Goal: Task Accomplishment & Management: Use online tool/utility

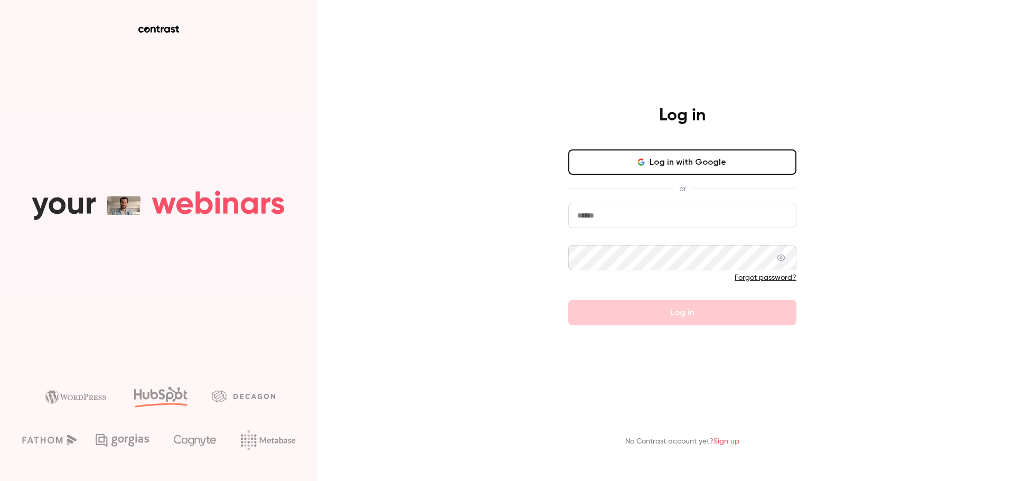
type input "**********"
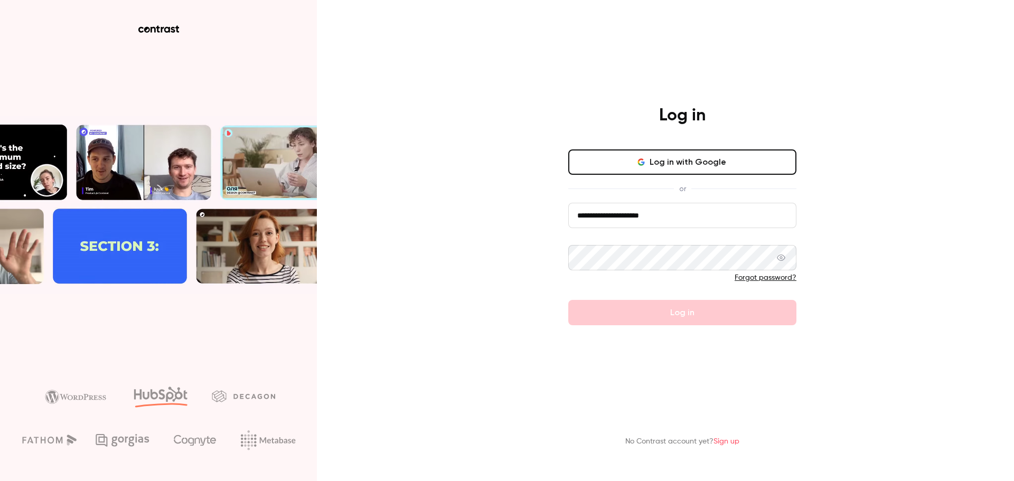
click at [727, 320] on form "**********" at bounding box center [683, 264] width 228 height 123
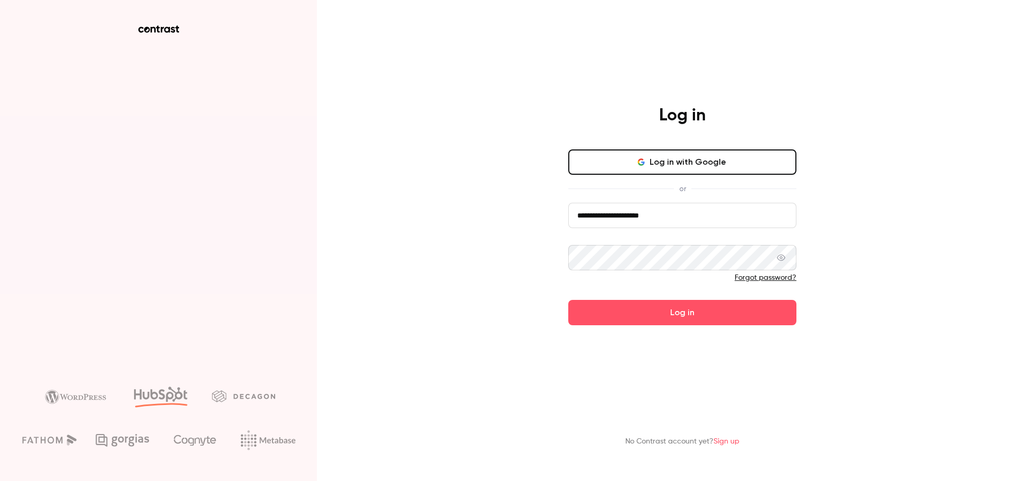
click at [681, 322] on button "Log in" at bounding box center [683, 312] width 228 height 25
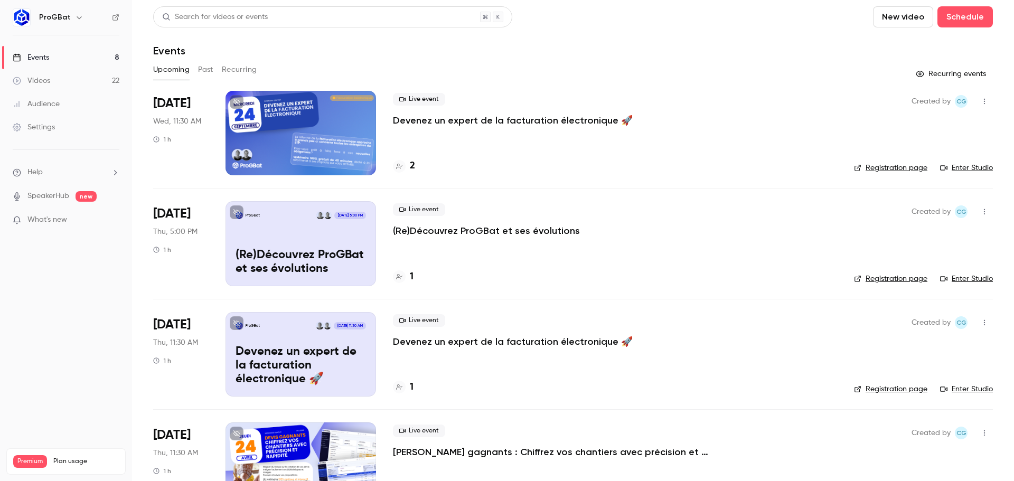
click at [207, 69] on button "Past" at bounding box center [205, 69] width 15 height 17
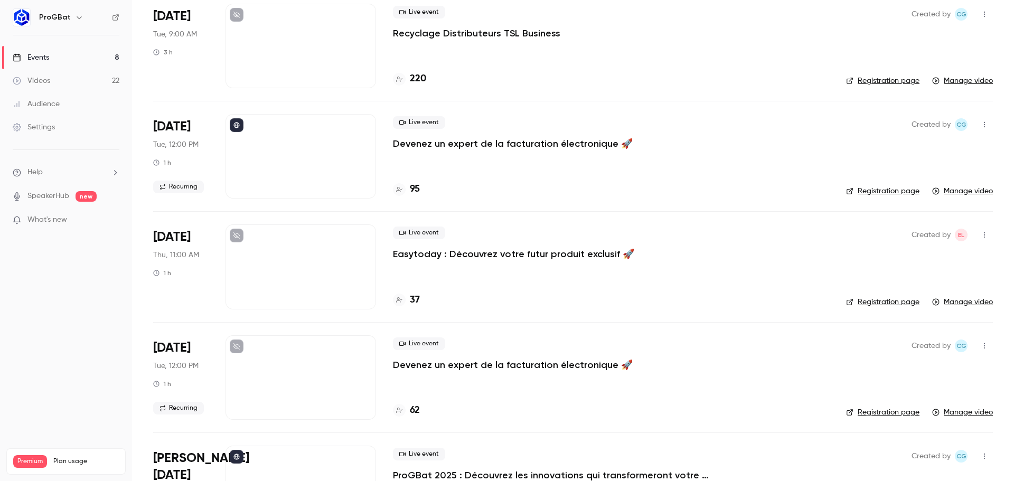
scroll to position [1796, 0]
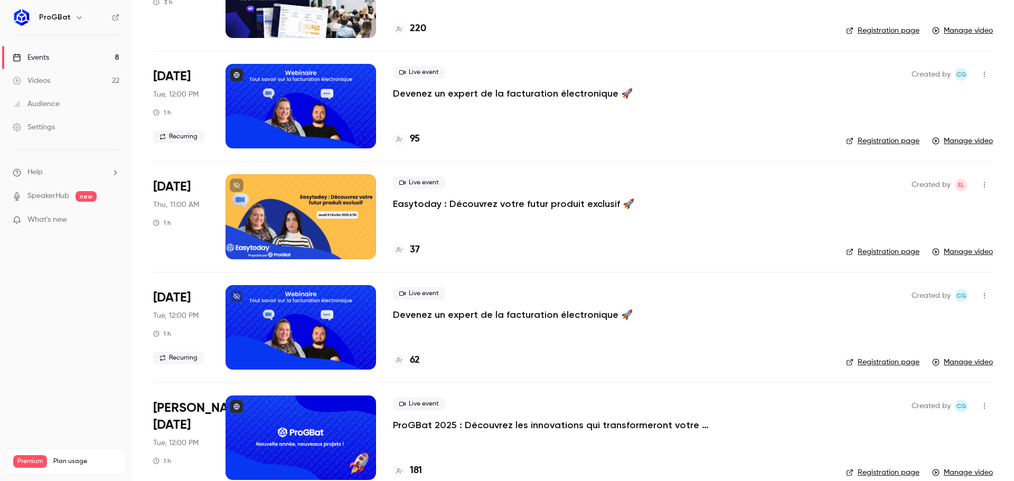
click at [301, 107] on div at bounding box center [301, 106] width 151 height 85
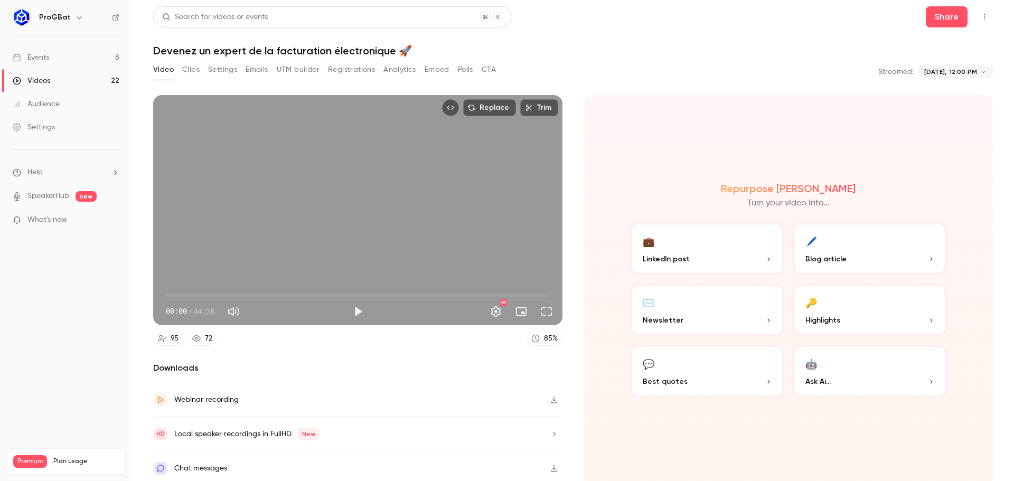
click at [198, 67] on button "Clips" at bounding box center [190, 69] width 17 height 17
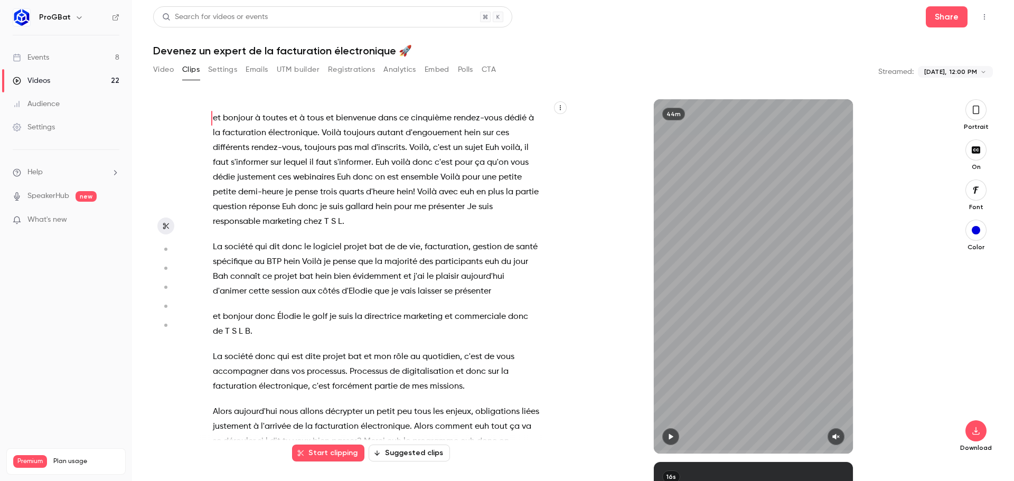
click at [336, 446] on button "Start clipping" at bounding box center [328, 453] width 72 height 17
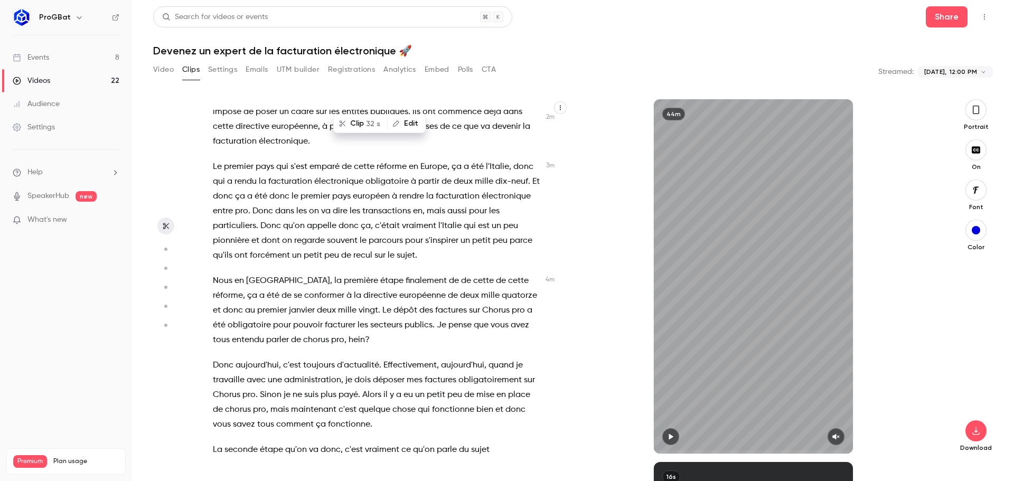
scroll to position [793, 0]
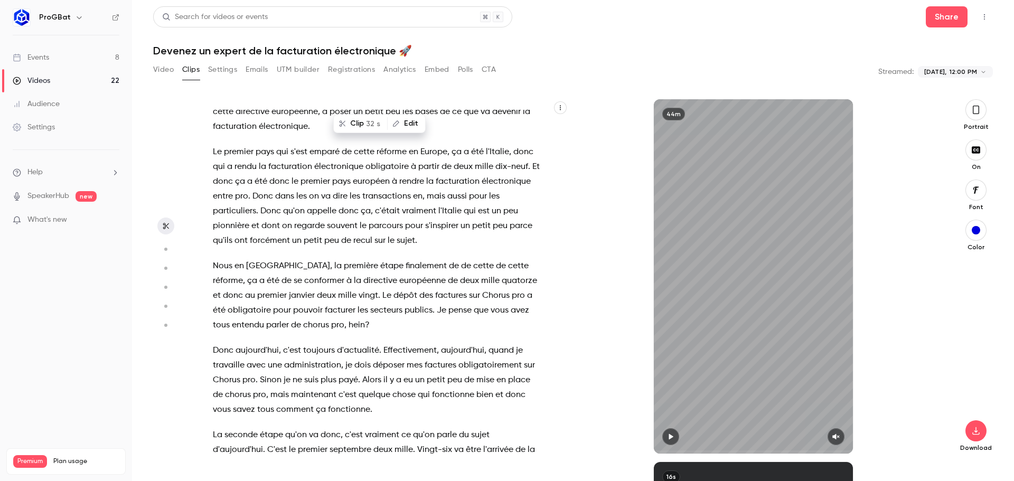
click at [981, 110] on button "button" at bounding box center [976, 109] width 21 height 21
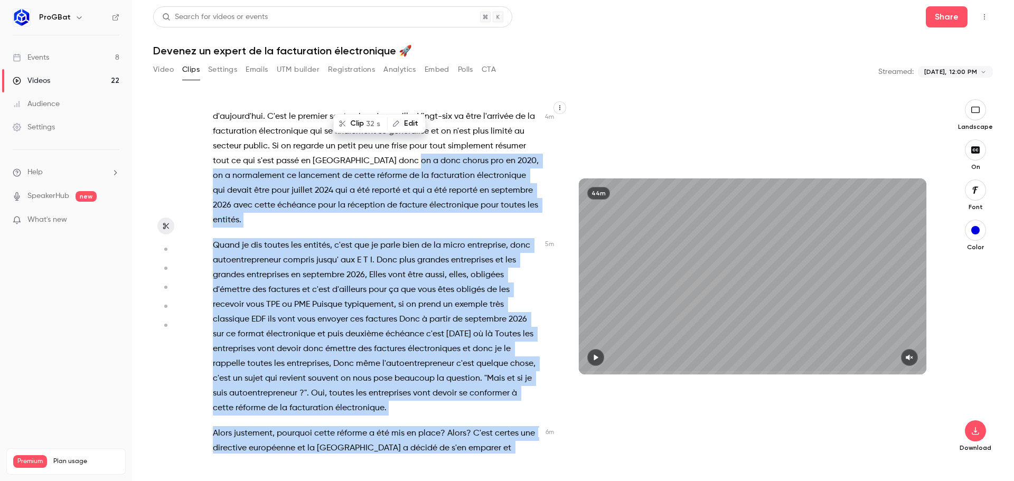
scroll to position [1135, 0]
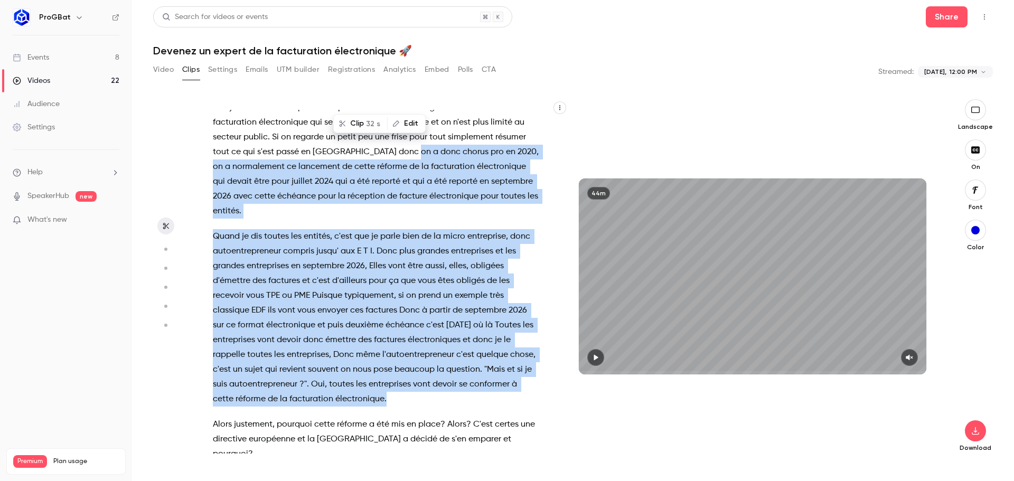
drag, startPoint x: 396, startPoint y: 161, endPoint x: 485, endPoint y: 402, distance: 256.1
click at [485, 402] on div "et bonjour à toutes et à tous et bienvenue dans ce cinquième rendez-vous dédié …" at bounding box center [382, 282] width 364 height 344
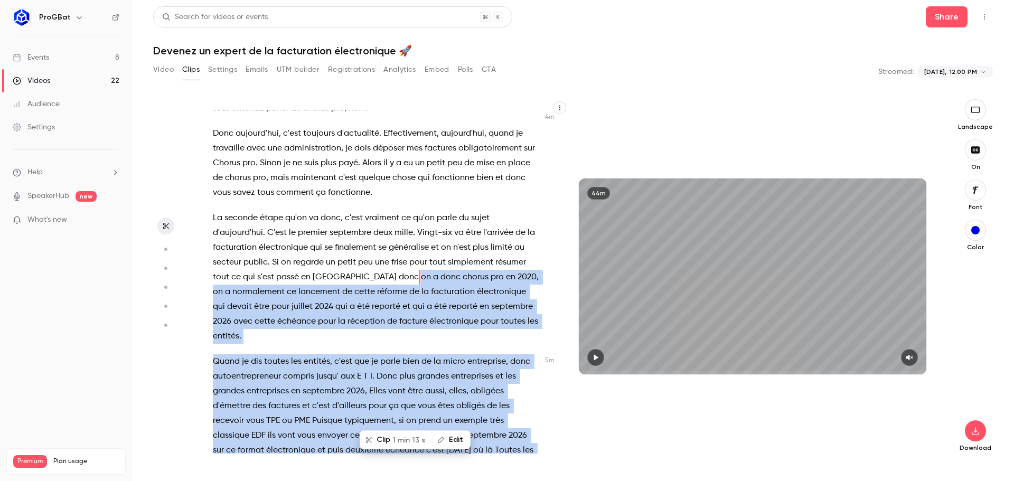
scroll to position [1005, 0]
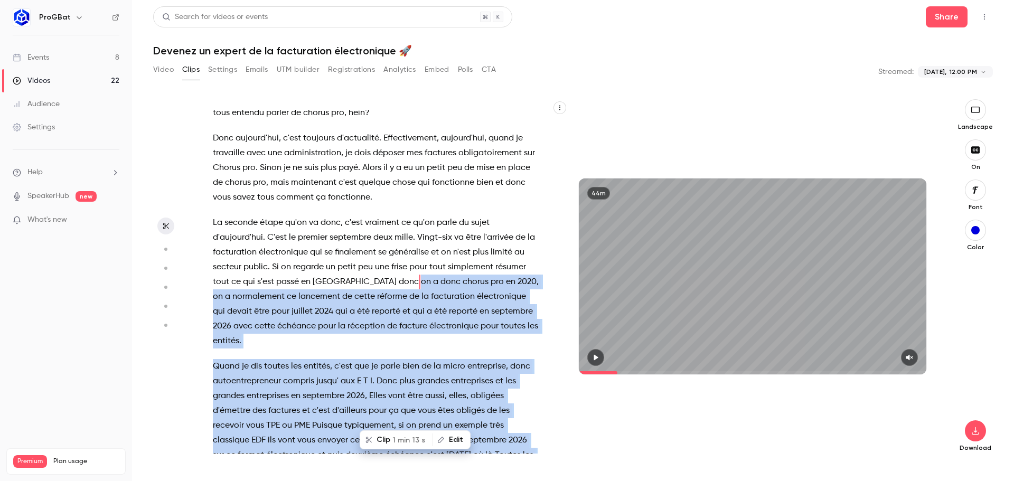
click at [411, 438] on span "1 min 13 s" at bounding box center [409, 440] width 33 height 11
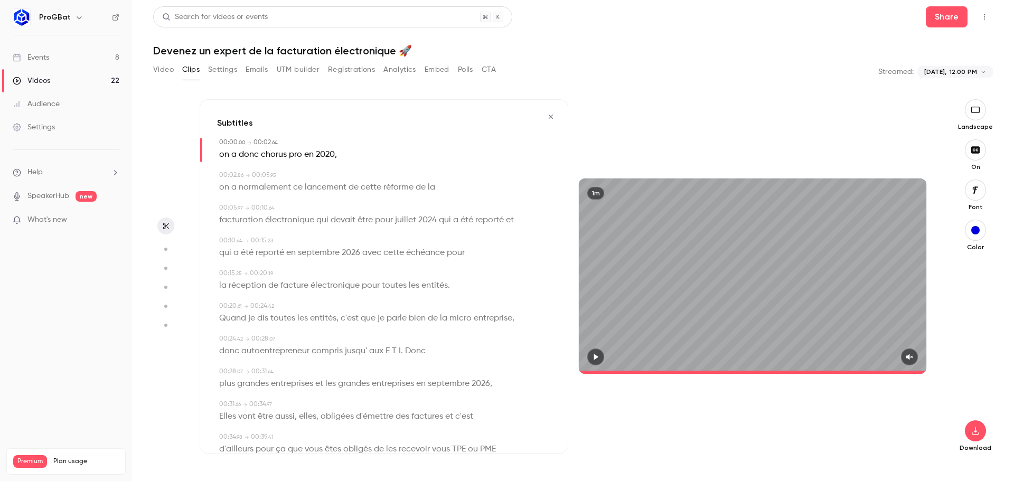
type input "*"
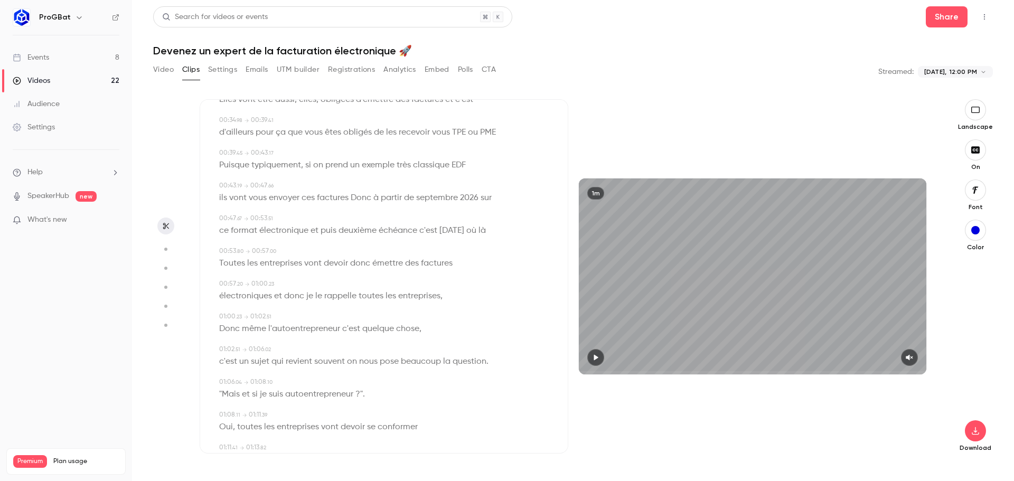
scroll to position [357, 0]
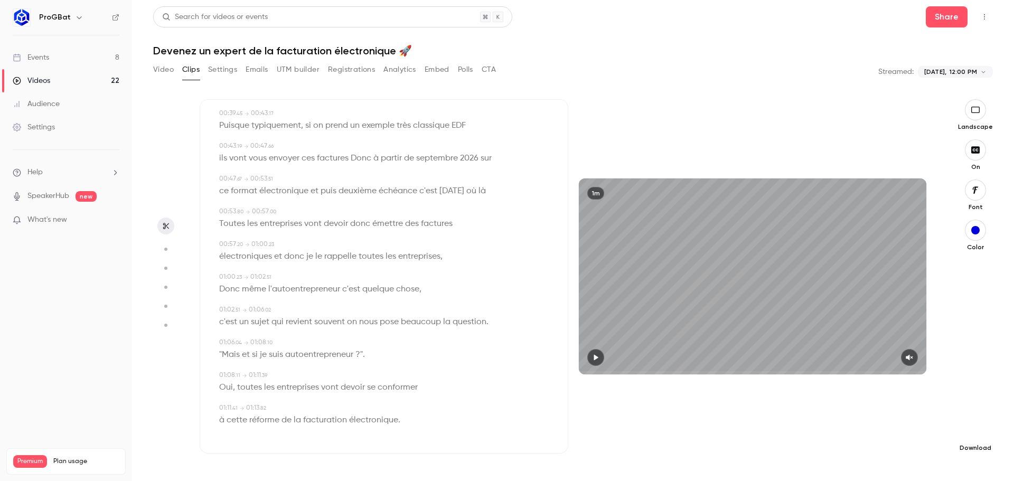
click at [977, 432] on icon "button" at bounding box center [975, 431] width 7 height 8
click at [875, 422] on span "High quality requires longer processing" at bounding box center [896, 421] width 120 height 11
click at [163, 227] on icon "button" at bounding box center [166, 225] width 8 height 7
click at [166, 224] on icon "button" at bounding box center [166, 225] width 8 height 7
click at [162, 249] on icon "button" at bounding box center [166, 249] width 10 height 7
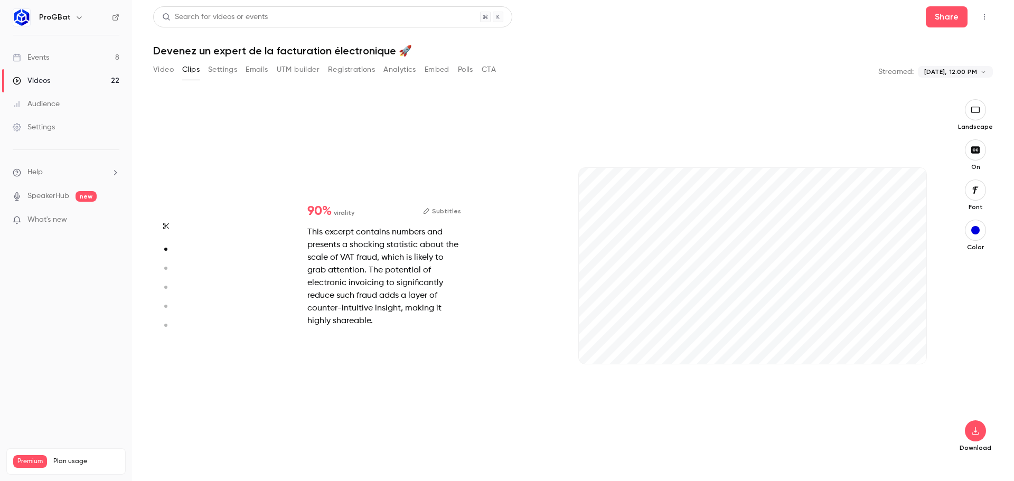
click at [163, 223] on icon "button" at bounding box center [166, 225] width 8 height 7
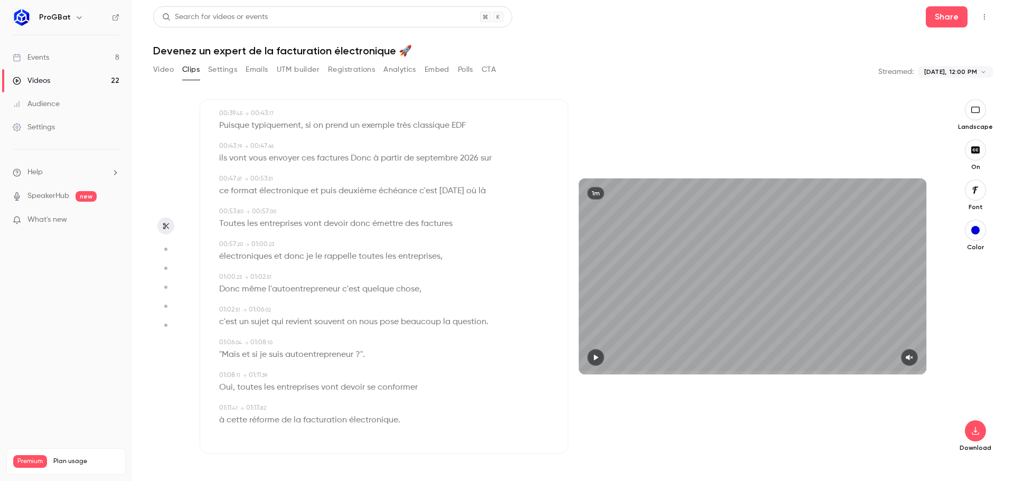
type input "*"
click at [721, 231] on div "1m" at bounding box center [753, 276] width 348 height 195
type input "*"
click at [171, 63] on button "Video" at bounding box center [163, 69] width 21 height 17
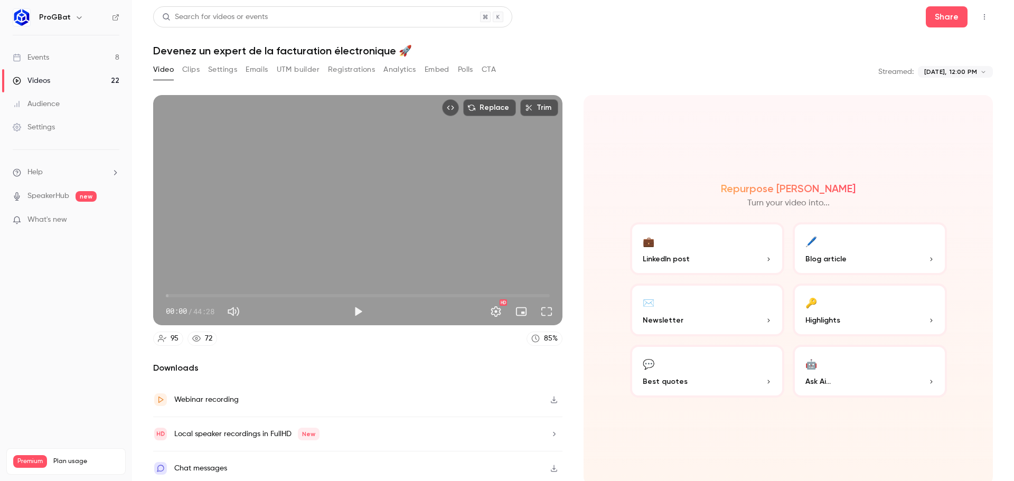
click at [191, 69] on button "Clips" at bounding box center [190, 69] width 17 height 17
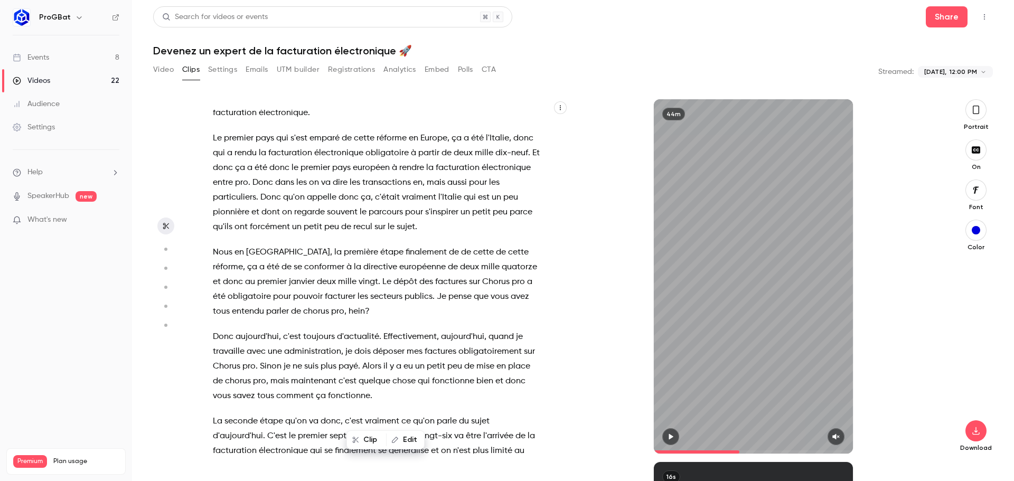
scroll to position [1005, 0]
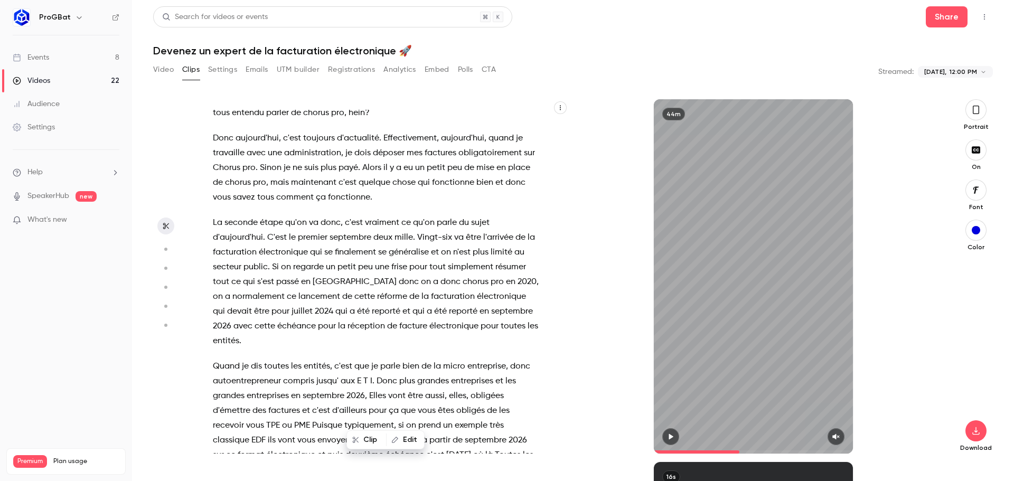
click at [394, 287] on p "La seconde étape qu'on va donc , c'est vraiment ce qu'on parle du sujet d'aujou…" at bounding box center [376, 282] width 327 height 133
click at [165, 223] on icon "button" at bounding box center [166, 225] width 8 height 7
click at [399, 281] on span "donc" at bounding box center [409, 282] width 20 height 15
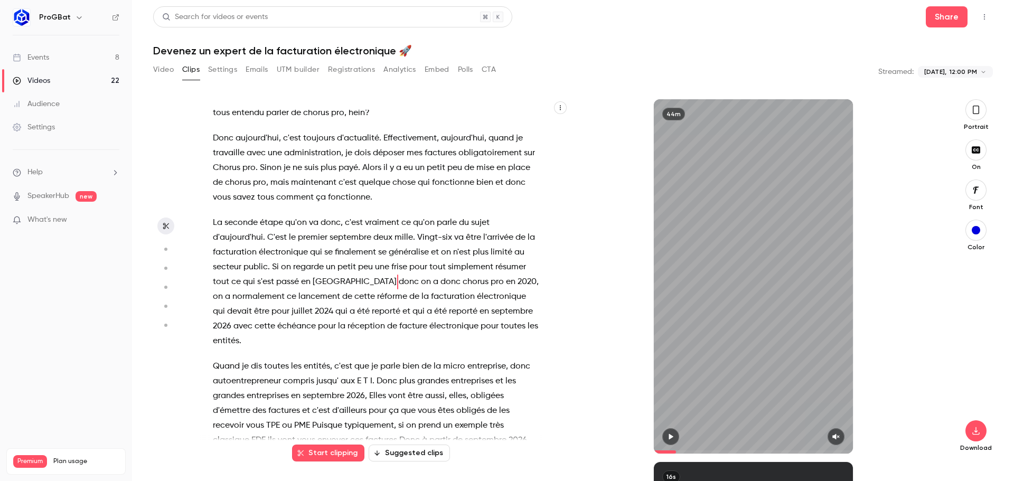
click at [371, 281] on span "[GEOGRAPHIC_DATA]" at bounding box center [355, 282] width 84 height 15
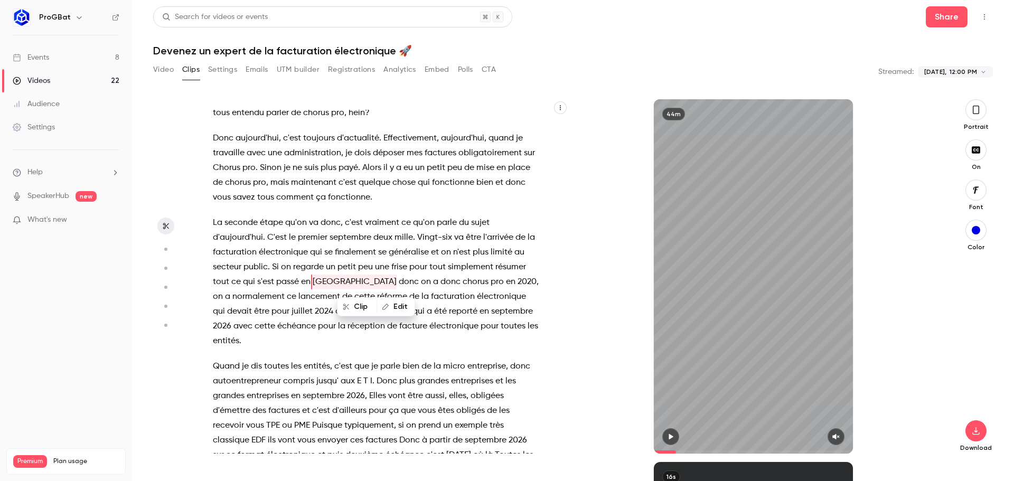
click at [397, 281] on span at bounding box center [398, 282] width 2 height 15
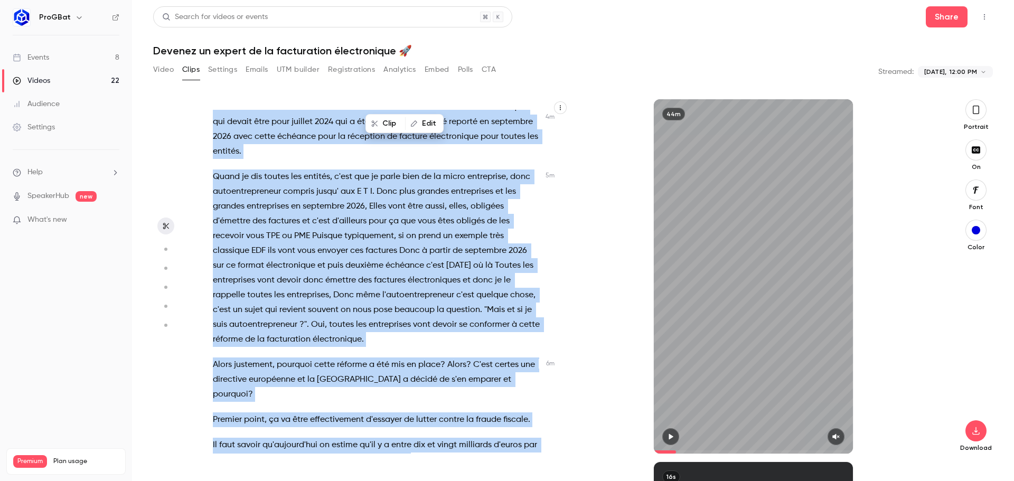
scroll to position [1225, 0]
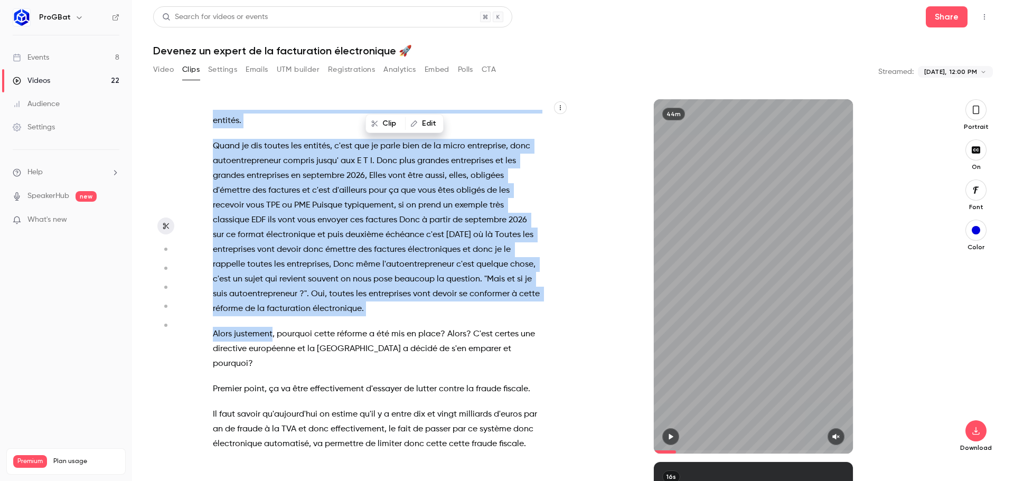
drag, startPoint x: 371, startPoint y: 279, endPoint x: 271, endPoint y: 332, distance: 113.0
click at [271, 332] on div "et bonjour à toutes et à tous et bienvenue dans ce cinquième rendez-vous dédié …" at bounding box center [382, 282] width 364 height 344
click at [253, 353] on button "Clip 1 min 15 s" at bounding box center [262, 359] width 71 height 17
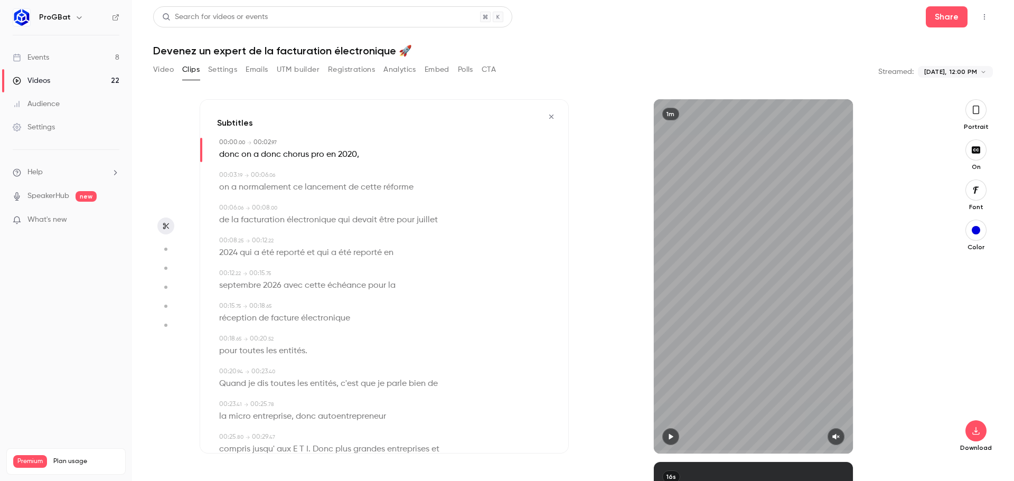
click at [972, 111] on button "button" at bounding box center [976, 109] width 21 height 21
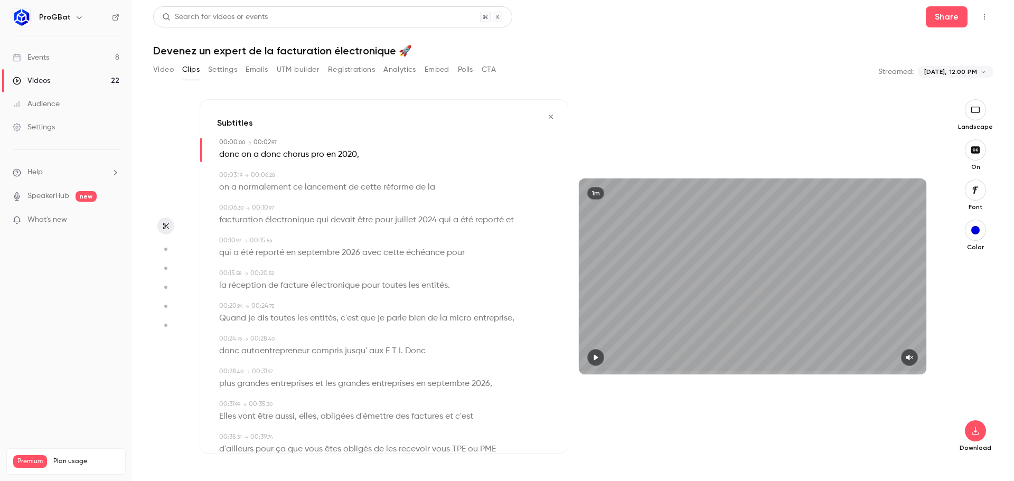
click at [600, 356] on icon "button" at bounding box center [596, 357] width 8 height 7
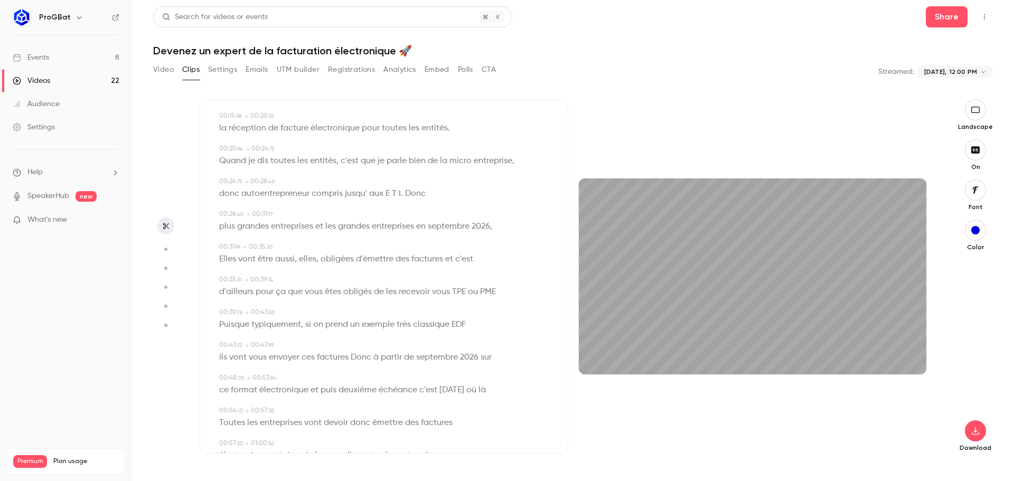
scroll to position [389, 0]
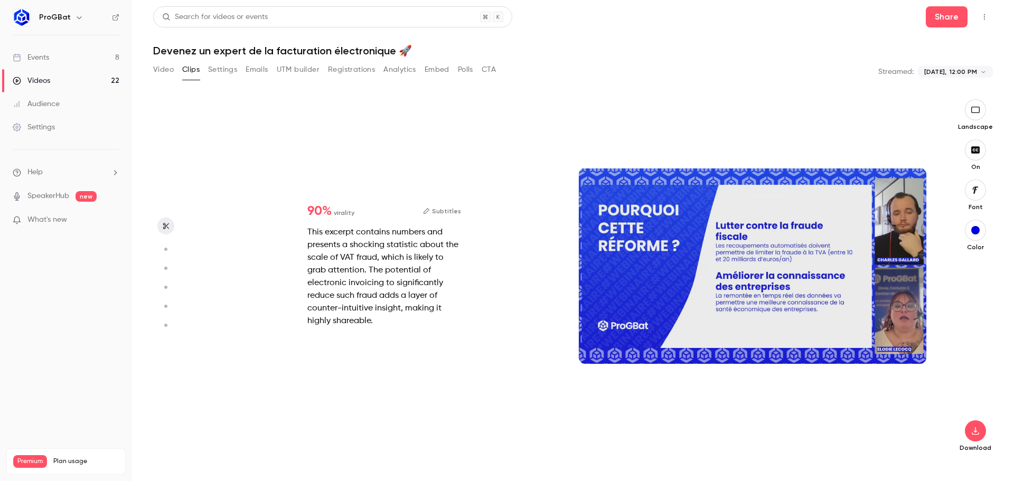
type input "***"
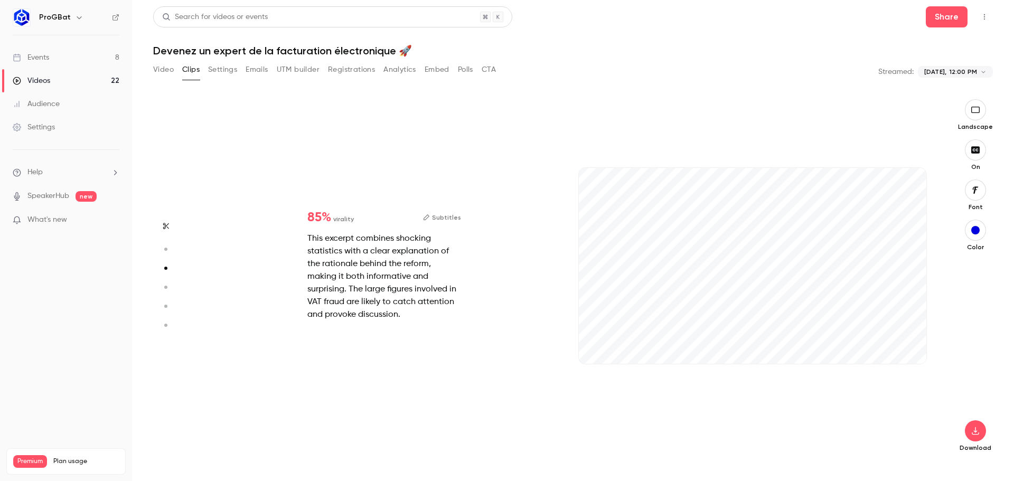
type input "***"
type input "*"
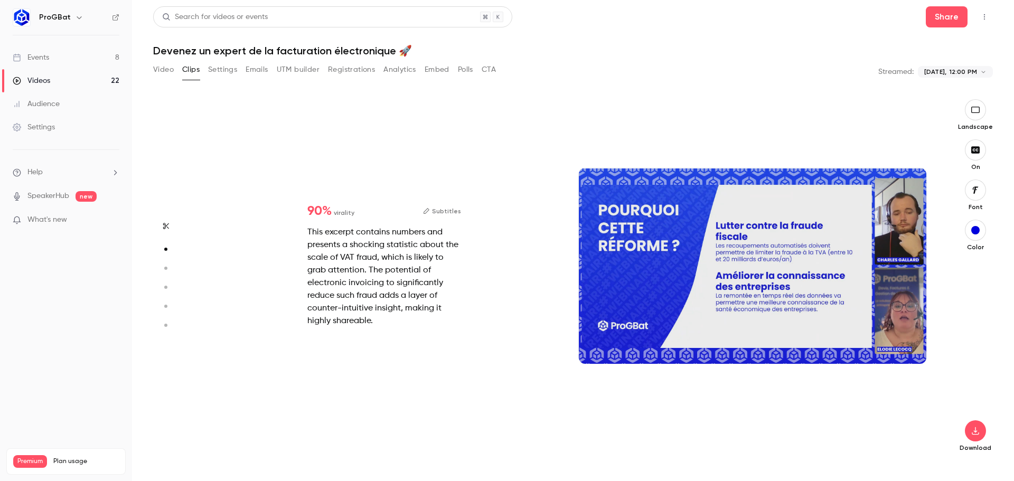
scroll to position [363, 0]
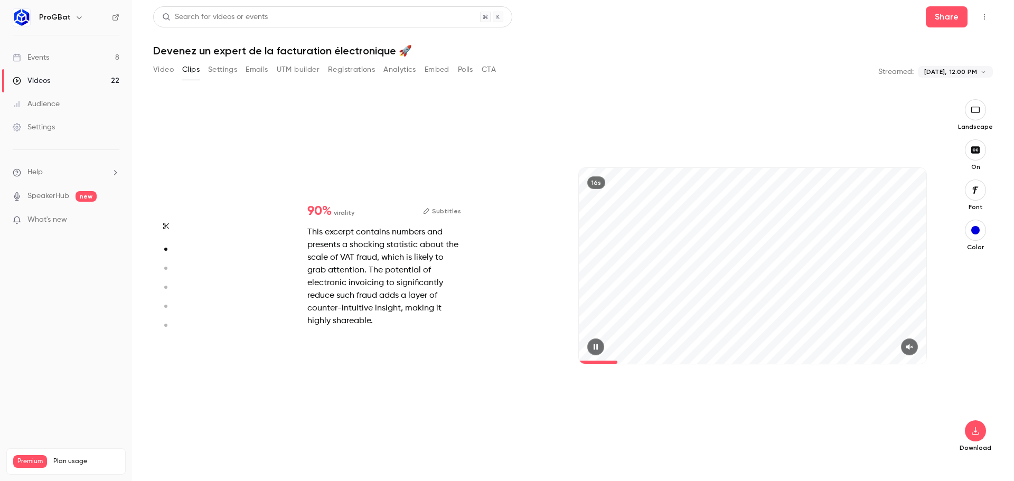
click at [906, 344] on button "button" at bounding box center [909, 347] width 17 height 17
click at [861, 362] on span at bounding box center [753, 362] width 348 height 3
click at [885, 362] on span at bounding box center [753, 362] width 348 height 3
type input "****"
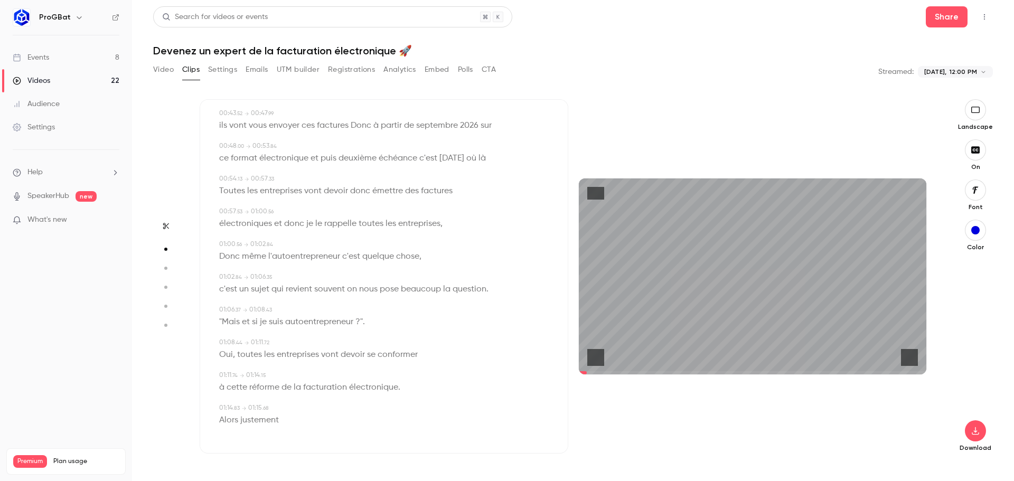
type input "***"
type input "****"
type input "***"
type input "*"
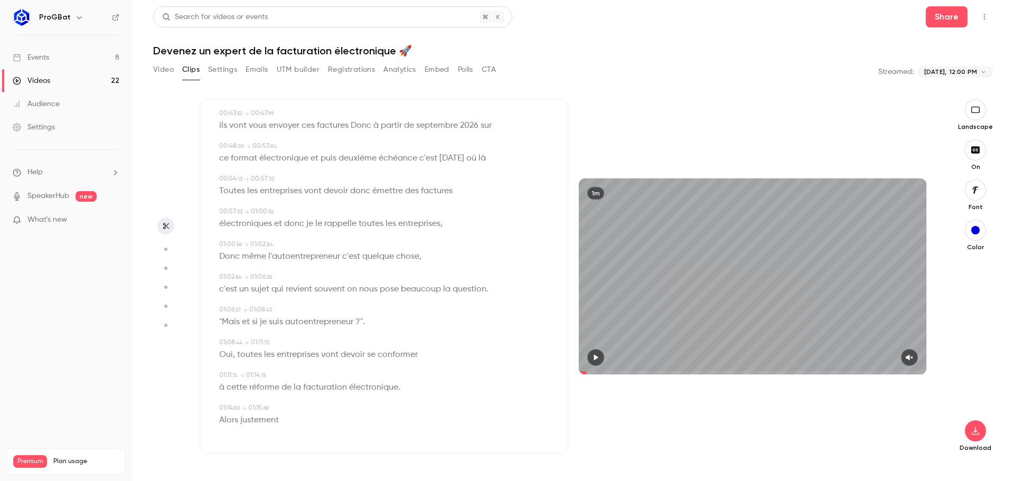
drag, startPoint x: 598, startPoint y: 356, endPoint x: 864, endPoint y: 356, distance: 266.3
click at [600, 356] on icon "button" at bounding box center [596, 357] width 8 height 7
drag, startPoint x: 891, startPoint y: 372, endPoint x: 898, endPoint y: 367, distance: 9.1
click at [890, 372] on span at bounding box center [753, 372] width 348 height 3
click at [910, 360] on icon "button" at bounding box center [910, 357] width 8 height 7
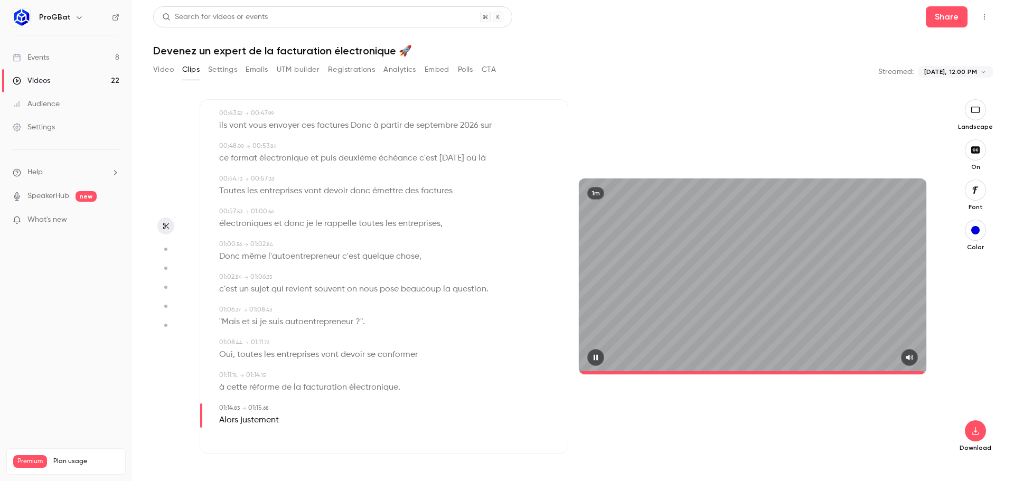
click at [825, 334] on div "1m" at bounding box center [753, 276] width 348 height 195
type input "****"
click at [974, 433] on icon "button" at bounding box center [976, 431] width 13 height 8
click at [874, 422] on span "High quality requires longer processing" at bounding box center [896, 421] width 120 height 11
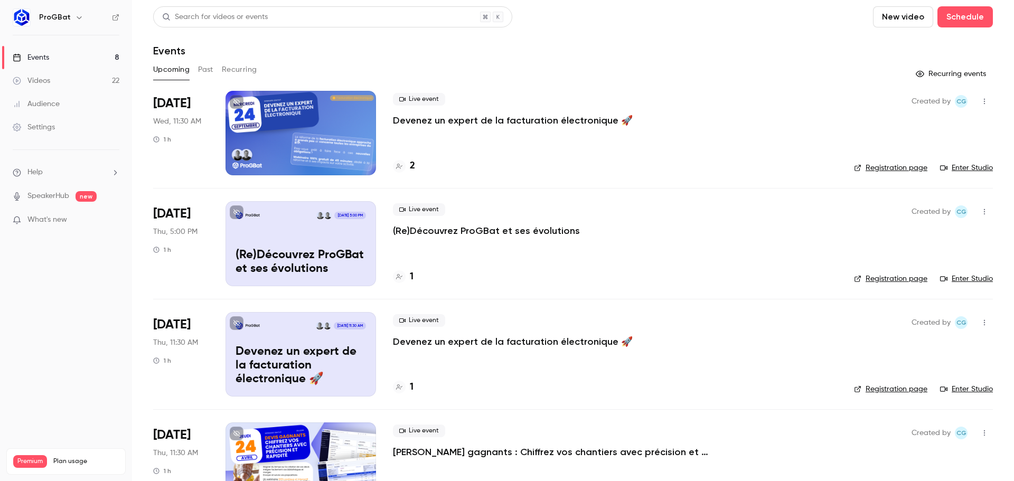
click at [418, 121] on p "Devenez un expert de la facturation électronique 🚀" at bounding box center [513, 120] width 240 height 13
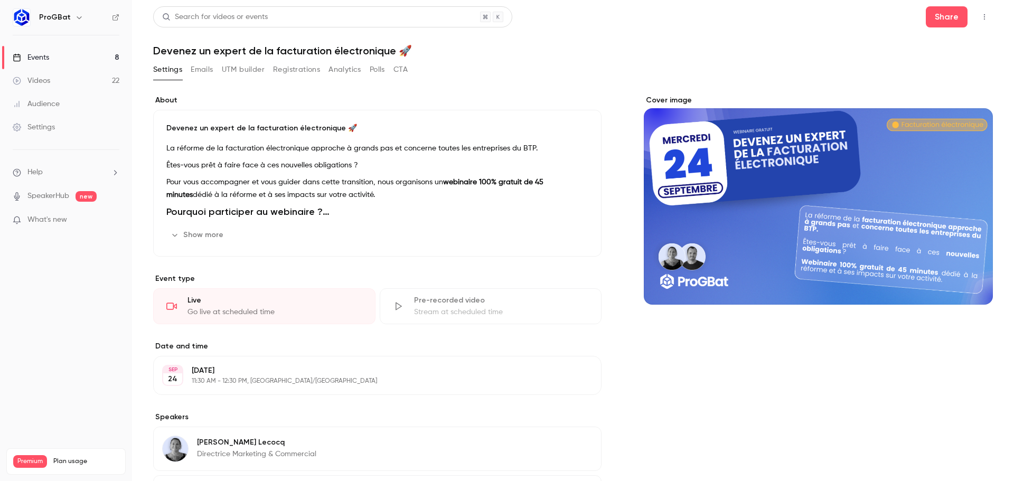
click at [293, 71] on button "Registrations" at bounding box center [296, 69] width 47 height 17
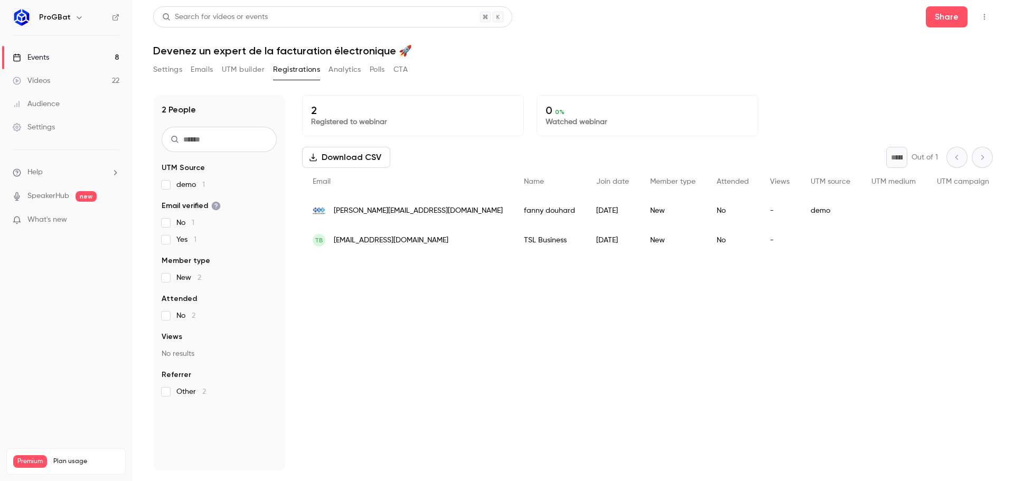
click at [183, 67] on div "Settings Emails UTM builder Registrations Analytics Polls CTA" at bounding box center [280, 69] width 255 height 17
click at [177, 69] on button "Settings" at bounding box center [167, 69] width 29 height 17
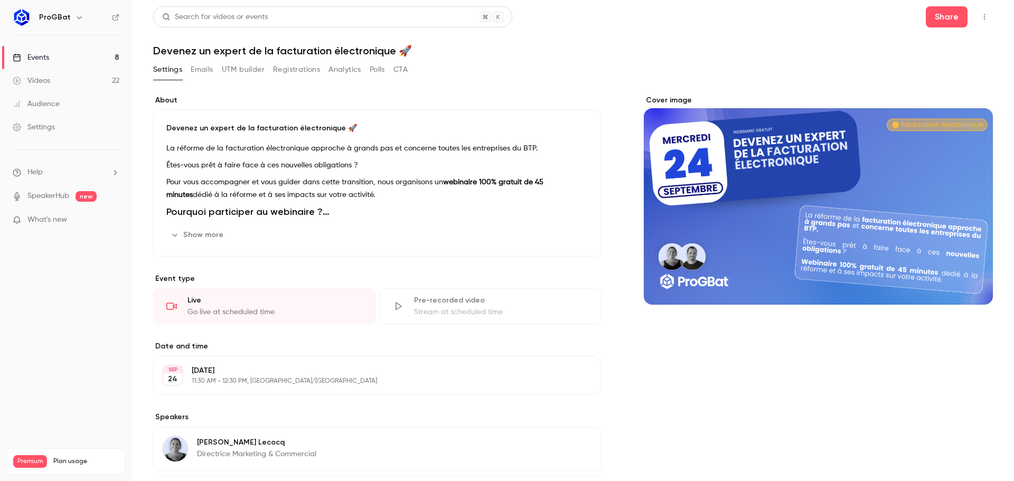
click at [231, 70] on button "UTM builder" at bounding box center [243, 69] width 43 height 17
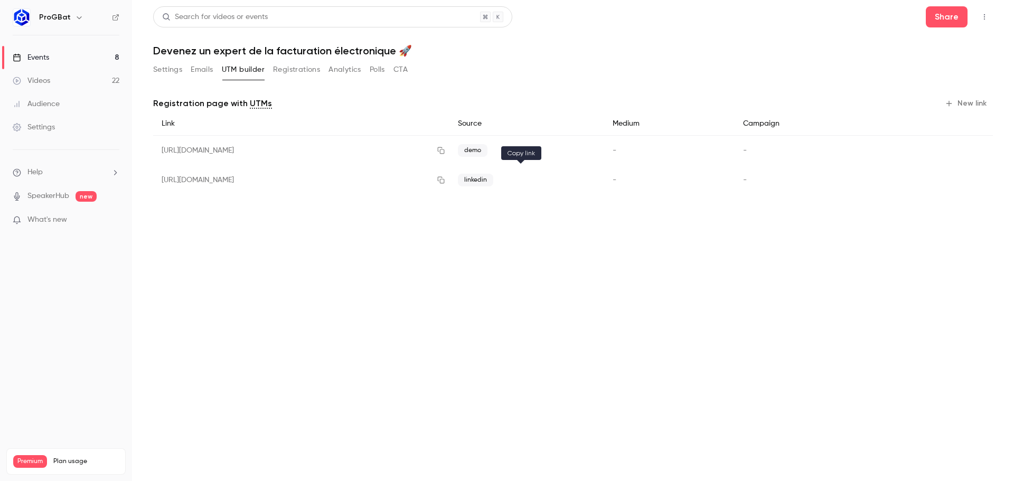
click at [444, 179] on icon "button" at bounding box center [440, 180] width 7 height 7
click at [450, 179] on div "[URL][DOMAIN_NAME]" at bounding box center [301, 180] width 296 height 30
click at [448, 179] on div "[URL][DOMAIN_NAME]" at bounding box center [301, 180] width 296 height 30
click at [177, 74] on button "Settings" at bounding box center [167, 69] width 29 height 17
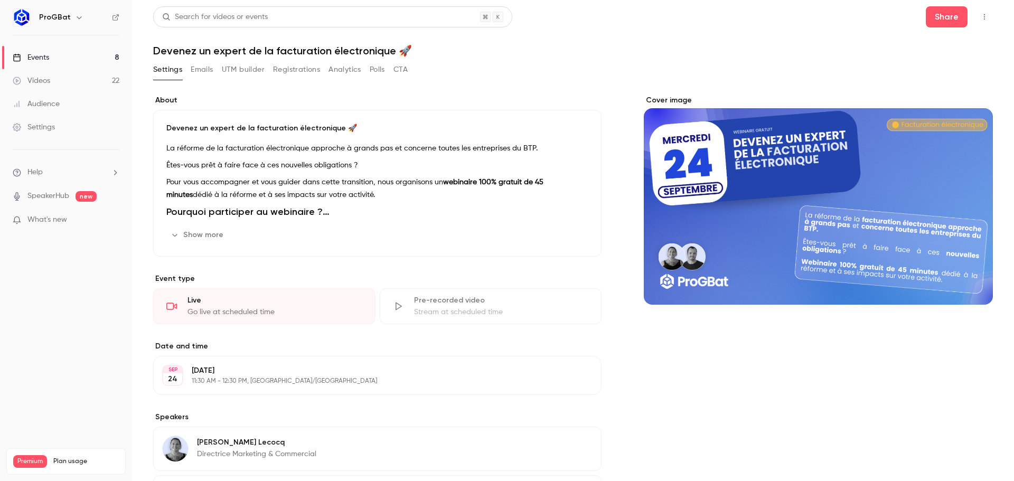
click at [203, 72] on button "Emails" at bounding box center [202, 69] width 22 height 17
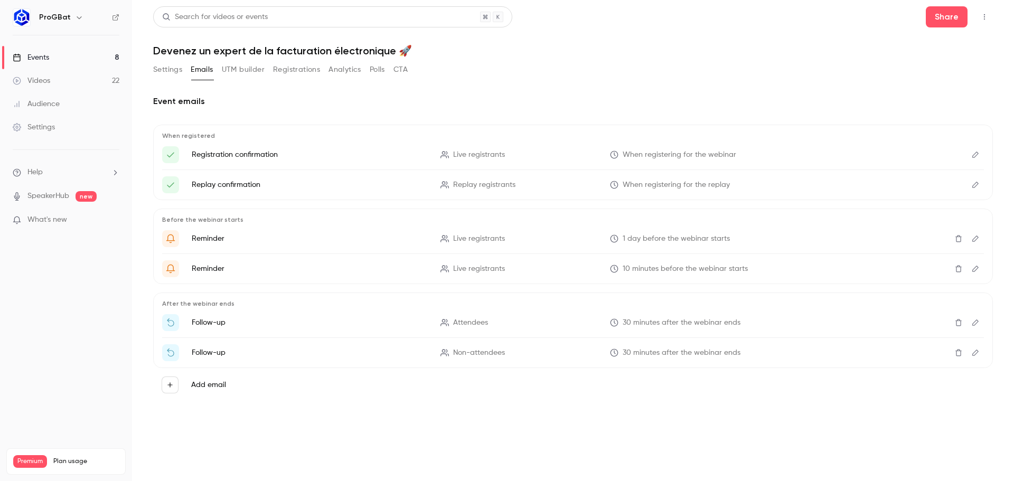
click at [73, 59] on link "Events 8" at bounding box center [66, 57] width 132 height 23
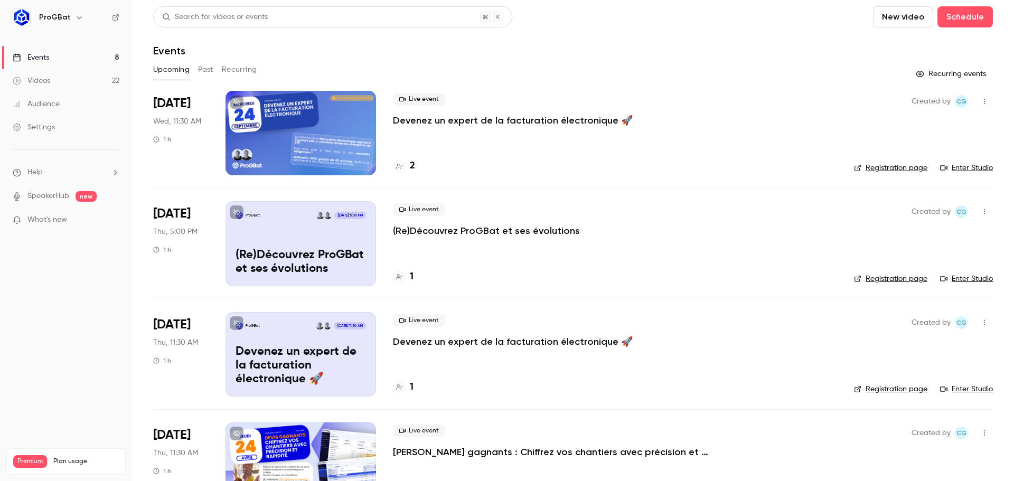
click at [207, 74] on button "Past" at bounding box center [205, 69] width 15 height 17
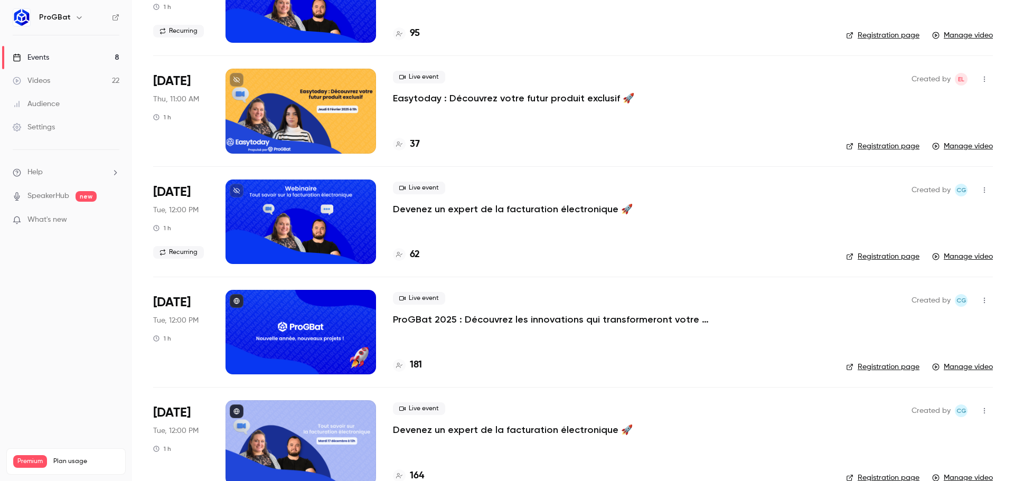
scroll to position [1796, 0]
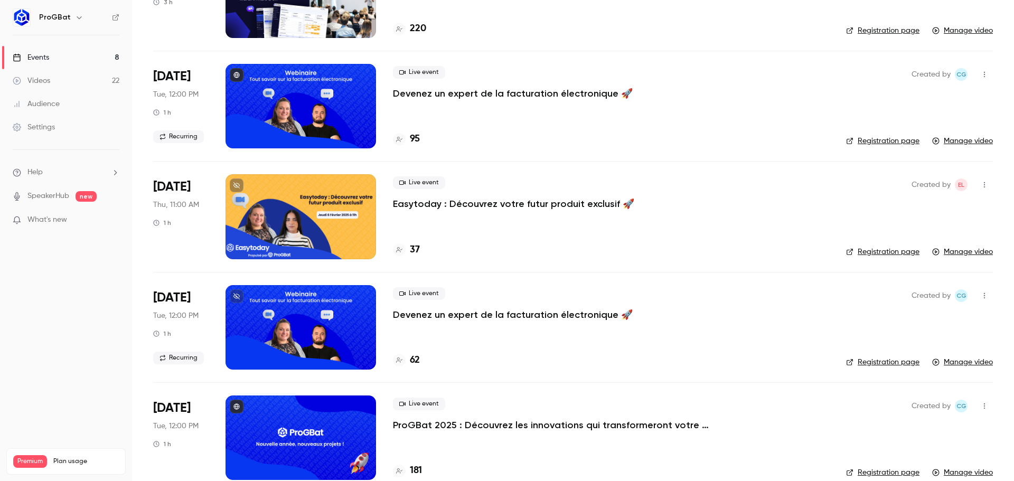
click at [431, 87] on div "Live event Devenez un expert de la facturation électronique 🚀" at bounding box center [611, 83] width 436 height 34
click at [435, 89] on p "Devenez un expert de la facturation électronique 🚀" at bounding box center [513, 93] width 240 height 13
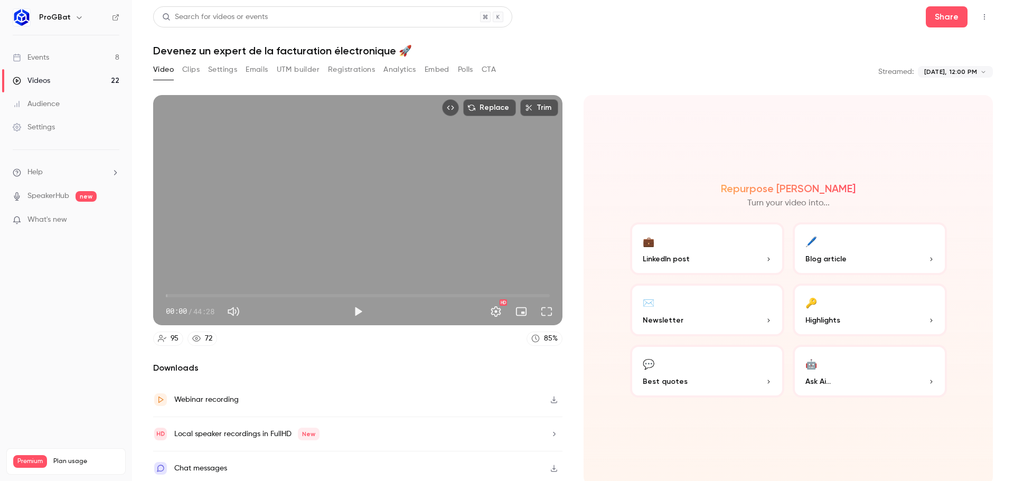
click at [195, 68] on button "Clips" at bounding box center [190, 69] width 17 height 17
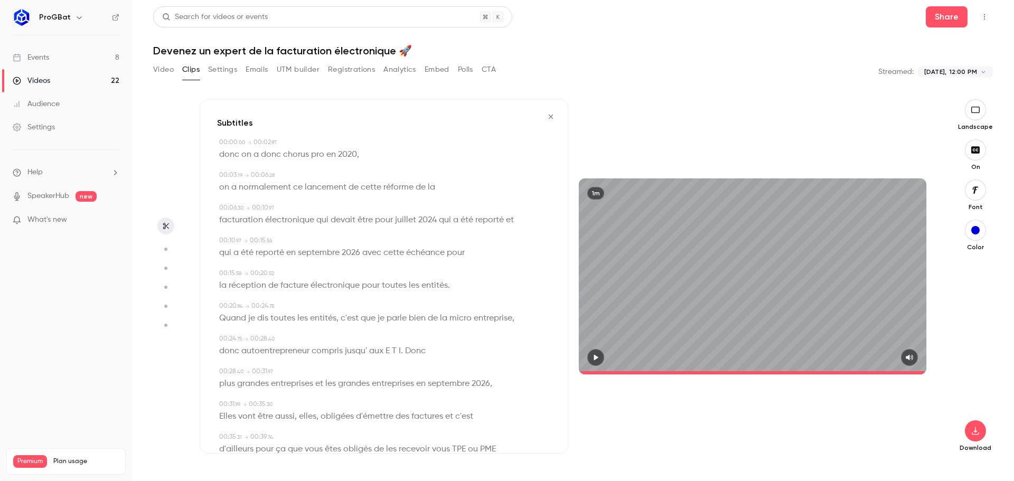
scroll to position [389, 0]
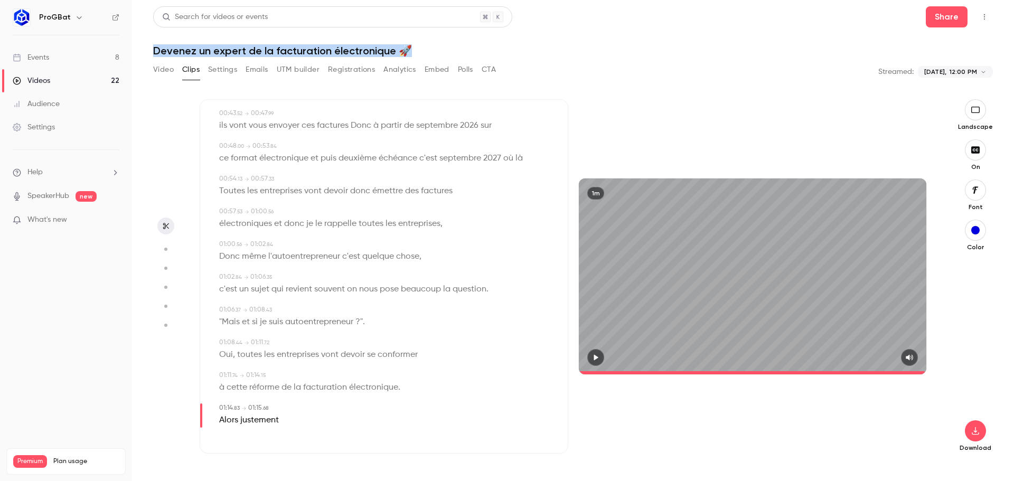
drag, startPoint x: 153, startPoint y: 52, endPoint x: 424, endPoint y: 48, distance: 271.1
click at [422, 48] on h1 "Devenez un expert de la facturation électronique 🚀" at bounding box center [573, 50] width 840 height 13
copy h1 "Devenez un expert de la facturation électronique 🚀"
